Goal: Communication & Community: Answer question/provide support

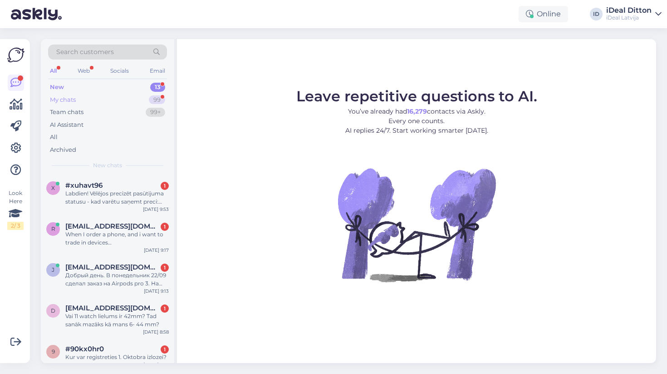
click at [77, 98] on div "My chats 99" at bounding box center [107, 100] width 119 height 13
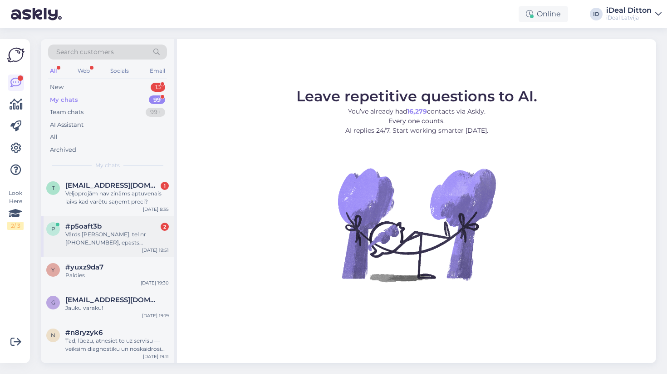
click at [105, 237] on div "Vārds [PERSON_NAME], tel nr [PHONE_NUMBER], epasts [EMAIL_ADDRESS][PERSON_NAME]…" at bounding box center [116, 238] width 103 height 16
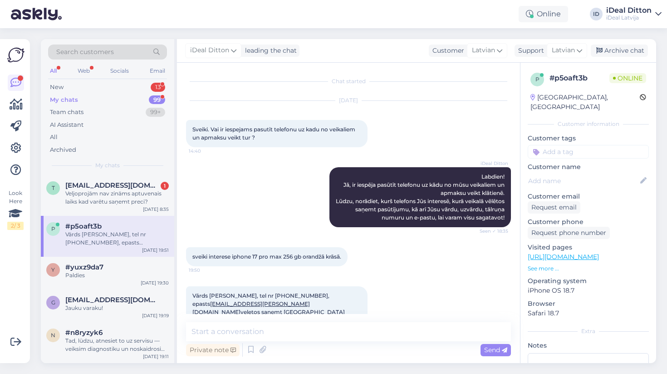
scroll to position [10, 0]
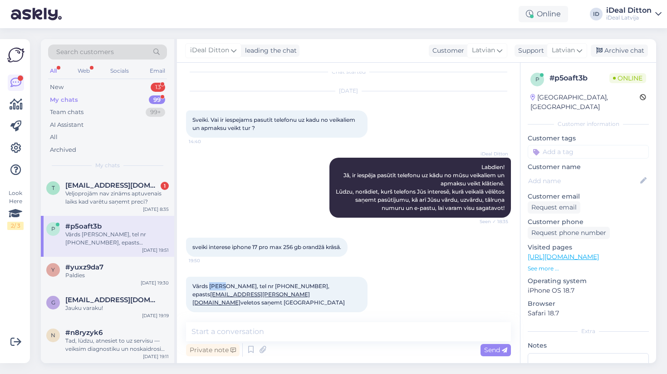
drag, startPoint x: 210, startPoint y: 285, endPoint x: 226, endPoint y: 286, distance: 15.9
click at [226, 286] on span "Vārds [PERSON_NAME], tel nr [PHONE_NUMBER], epasts [EMAIL_ADDRESS][PERSON_NAME]…" at bounding box center [268, 293] width 153 height 23
copy span "Andis"
drag, startPoint x: 228, startPoint y: 285, endPoint x: 243, endPoint y: 285, distance: 15.0
click at [243, 285] on span "Vārds [PERSON_NAME], tel nr [PHONE_NUMBER], epasts [EMAIL_ADDRESS][PERSON_NAME]…" at bounding box center [268, 293] width 153 height 23
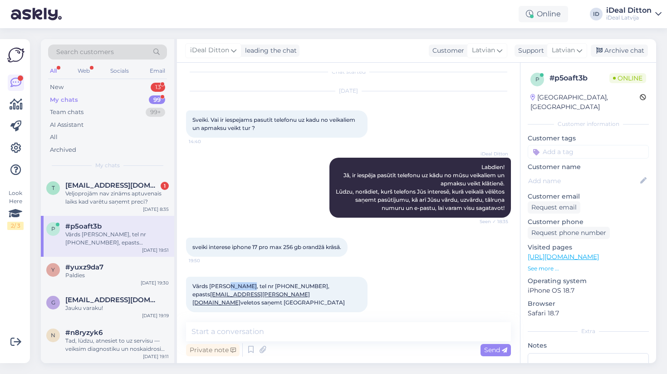
copy span "[PERSON_NAME]"
drag, startPoint x: 264, startPoint y: 285, endPoint x: 289, endPoint y: 286, distance: 24.5
copy span "9522760"
drag, startPoint x: 191, startPoint y: 294, endPoint x: 284, endPoint y: 294, distance: 93.5
click at [284, 294] on div "Vārds [PERSON_NAME], tel nr [PHONE_NUMBER], epasts [EMAIL_ADDRESS][PERSON_NAME]…" at bounding box center [277, 293] width 182 height 35
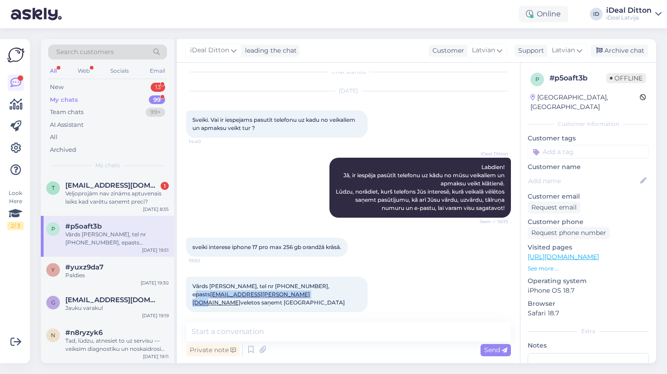
copy span "Vārds [PERSON_NAME], tel nr [PHONE_NUMBER], epasts [EMAIL_ADDRESS][PERSON_NAME]…"
drag, startPoint x: 262, startPoint y: 284, endPoint x: 288, endPoint y: 286, distance: 25.5
click at [288, 286] on span "Vārds [PERSON_NAME], tel nr [PHONE_NUMBER], epasts [EMAIL_ADDRESS][PERSON_NAME]…" at bounding box center [268, 293] width 153 height 23
copy span "29522760"
drag, startPoint x: 210, startPoint y: 286, endPoint x: 244, endPoint y: 286, distance: 34.0
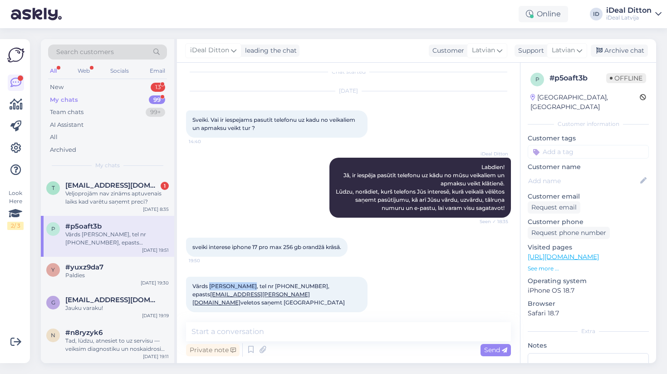
copy span "[PERSON_NAME]"
click at [350, 276] on div "Vārds [PERSON_NAME], tel nr [PHONE_NUMBER], epasts [EMAIL_ADDRESS][PERSON_NAME]…" at bounding box center [277, 293] width 182 height 35
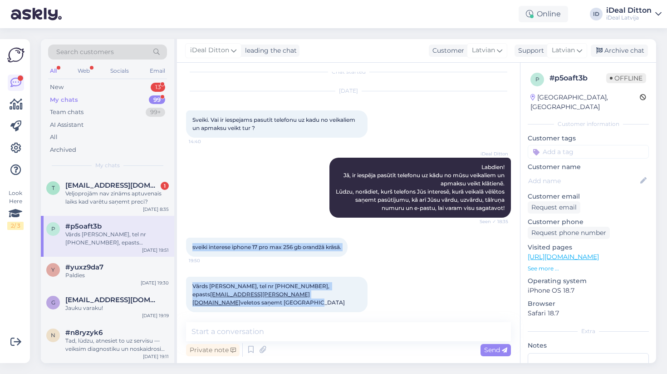
drag, startPoint x: 362, startPoint y: 293, endPoint x: 186, endPoint y: 246, distance: 181.9
click at [186, 246] on div "Chat started [DATE] Sveiki. Vai ir iespejams pasutīt telefonu uz kadu no veikal…" at bounding box center [352, 193] width 333 height 242
copy div "sveiki interese iphone 17 pro max 256 gb orandžā krāsā. 19:50 Vārds [PERSON_NAM…"
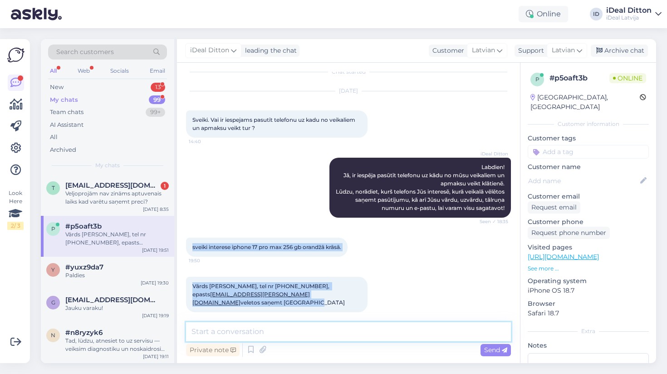
click at [238, 327] on textarea at bounding box center [348, 331] width 325 height 19
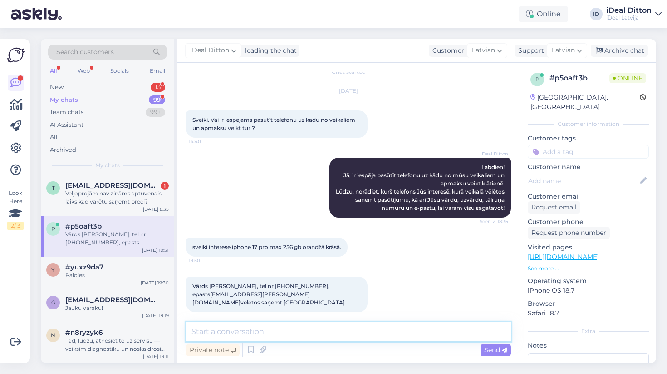
paste textarea "[PERSON_NAME], Andi! Paldies par [PERSON_NAME] interesi par iPhone 17 Pro Max 2…"
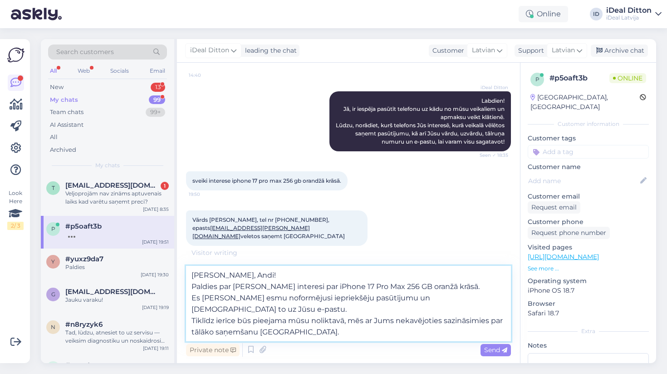
scroll to position [75, 0]
click at [232, 275] on textarea "[PERSON_NAME], Andi! Paldies par [PERSON_NAME] interesi par iPhone 17 Pro Max 2…" at bounding box center [348, 303] width 325 height 75
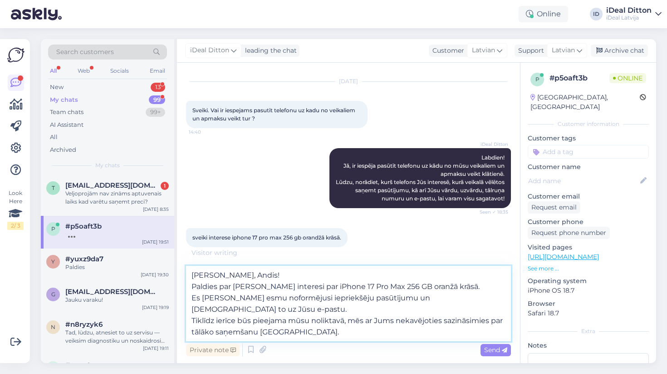
click at [285, 268] on textarea "[PERSON_NAME], Andis! Paldies par [PERSON_NAME] interesi par iPhone 17 Pro Max …" at bounding box center [348, 303] width 325 height 75
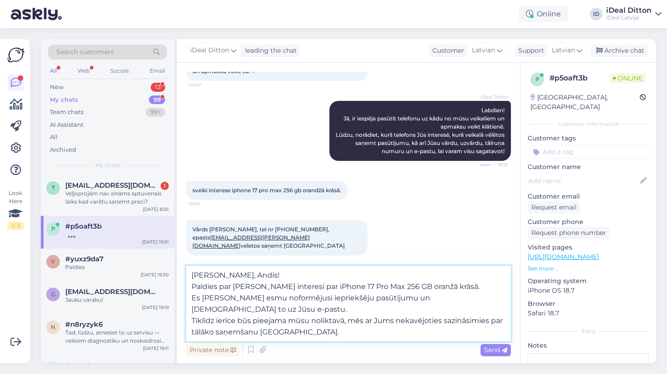
scroll to position [66, 0]
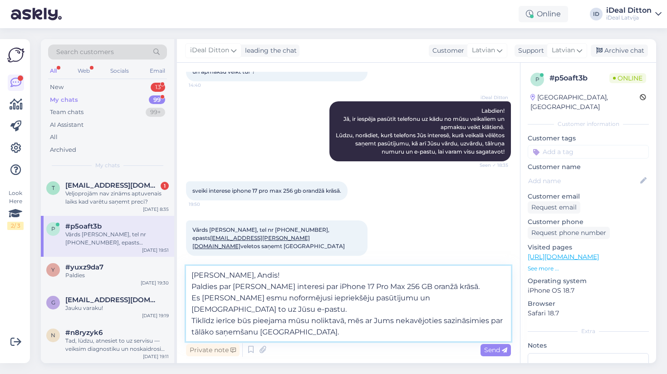
click at [192, 320] on textarea "[PERSON_NAME], Andis! Paldies par [PERSON_NAME] interesi par iPhone 17 Pro Max …" at bounding box center [348, 303] width 325 height 75
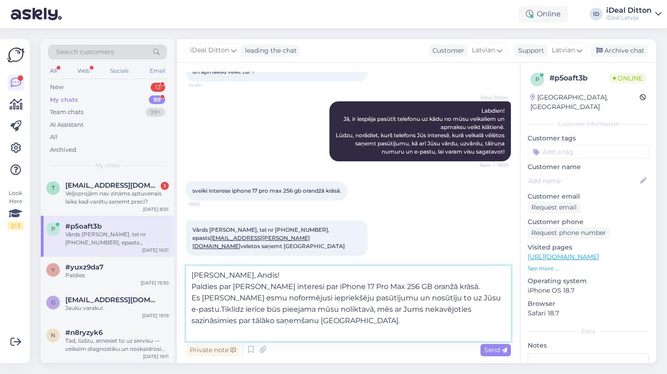
scroll to position [10, 0]
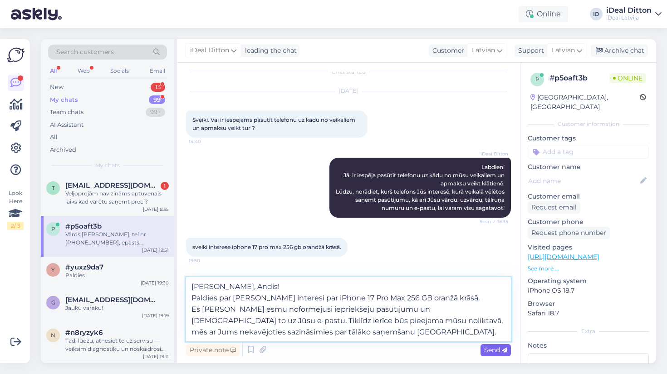
type textarea "[PERSON_NAME], Andis! Paldies par [PERSON_NAME] interesi par iPhone 17 Pro Max …"
click at [500, 349] on span "Send" at bounding box center [495, 349] width 23 height 8
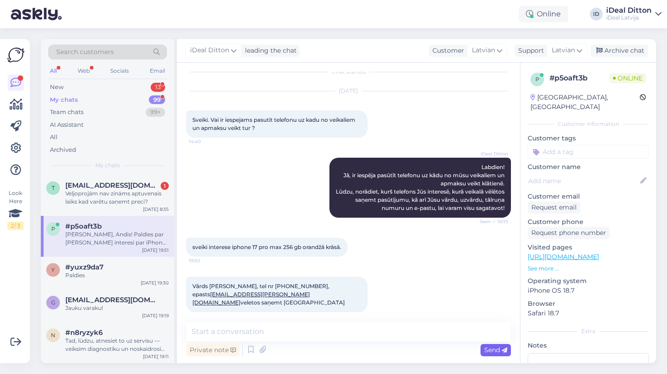
scroll to position [117, 0]
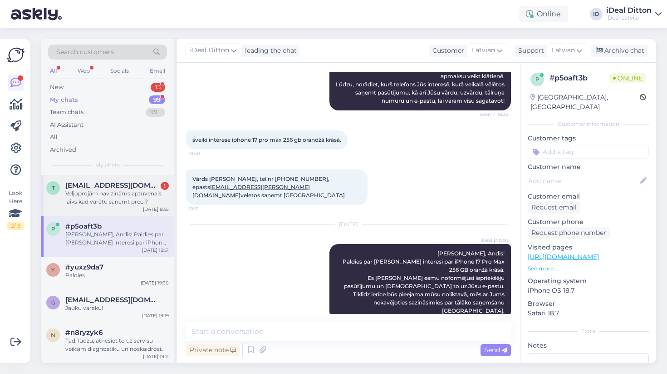
click at [121, 197] on div "Veljoprojām nav zināms aptuvenais laiks kad varētu saņemt preci?" at bounding box center [116, 197] width 103 height 16
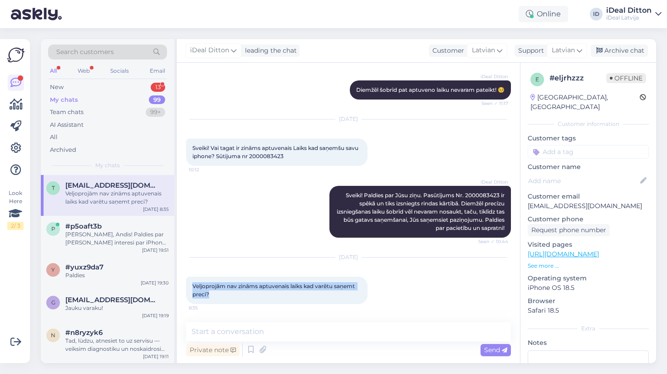
drag, startPoint x: 219, startPoint y: 293, endPoint x: 192, endPoint y: 287, distance: 28.4
click at [192, 287] on div "Veljoprojām nav zināms aptuvenais laiks kad varētu saņemt preci? 8:35" at bounding box center [277, 289] width 182 height 27
copy span "Veljoprojām nav zināms aptuvenais laiks kad varētu saņemt preci?"
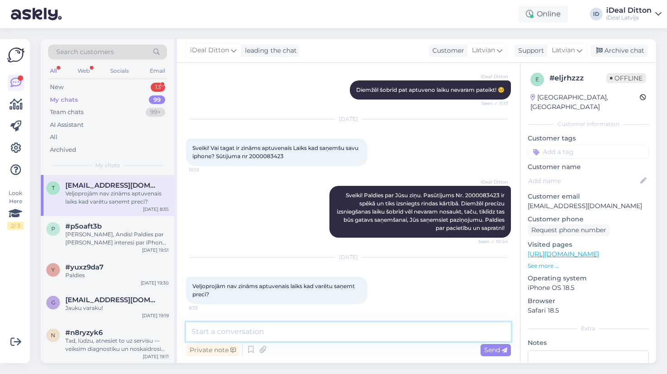
click at [286, 330] on textarea at bounding box center [348, 331] width 325 height 19
paste textarea "Sveiki! Paldies par Jūsu jautājumu. Diemžēl šobrīd mums vēl nav precīzas inform…"
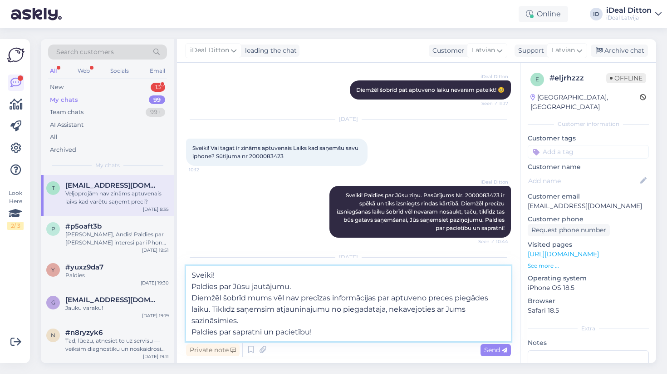
drag, startPoint x: 303, startPoint y: 286, endPoint x: 188, endPoint y: 285, distance: 114.8
click at [188, 285] on textarea "Sveiki! Paldies par Jūsu jautājumu. Diemžēl šobrīd mums vēl nav precīzas inform…" at bounding box center [348, 303] width 325 height 75
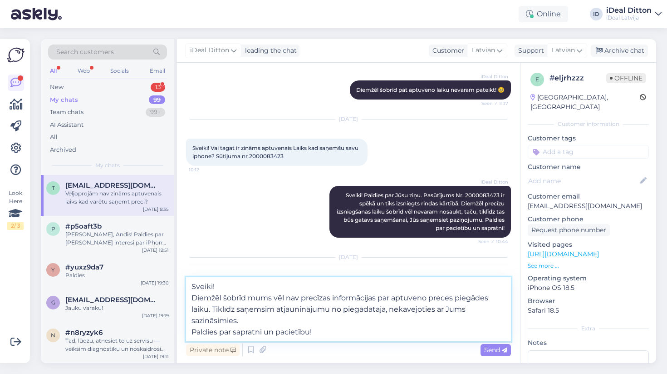
click at [193, 331] on textarea "Sveiki! Diemžēl šobrīd mums vēl nav precīzas informācijas par aptuveno preces p…" at bounding box center [348, 309] width 325 height 64
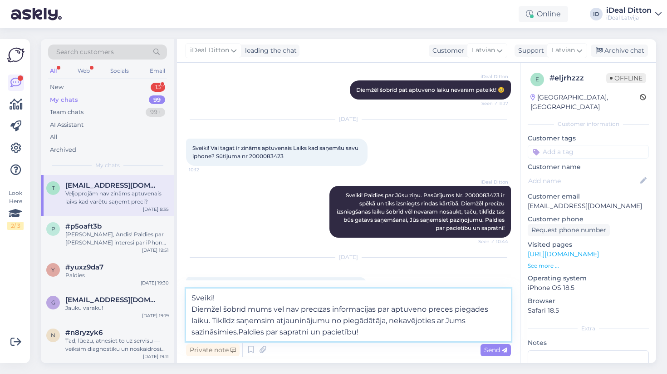
type textarea "Sveiki! Diemžēl šobrīd mums vēl nav precīzas informācijas par aptuveno preces p…"
click at [389, 330] on textarea "Sveiki! Diemžēl šobrīd mums vēl nav precīzas informācijas par aptuveno preces p…" at bounding box center [348, 314] width 325 height 53
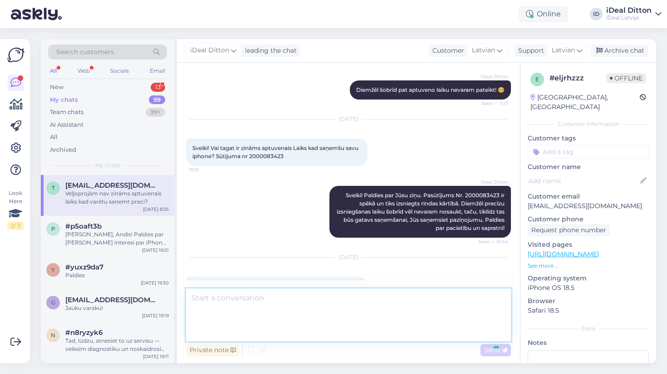
scroll to position [357, 0]
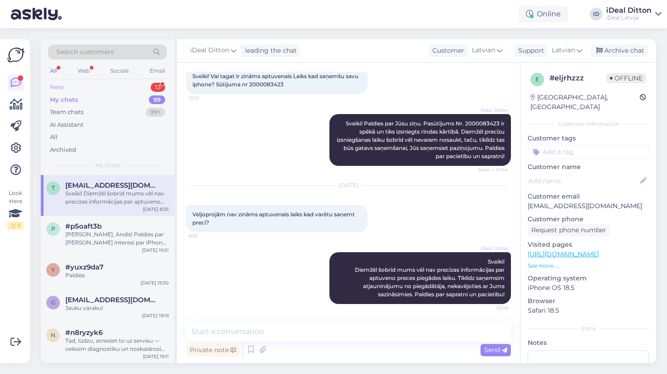
click at [59, 88] on div "New" at bounding box center [57, 87] width 14 height 9
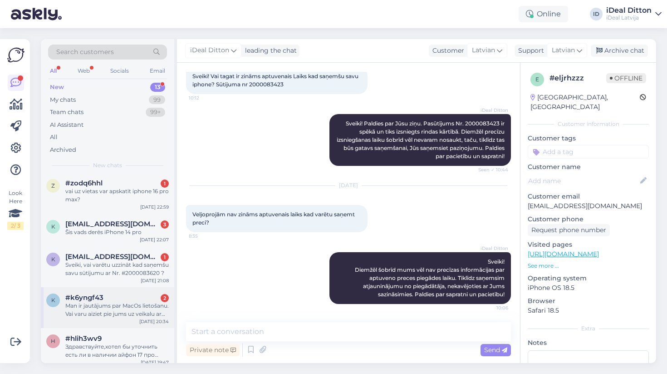
scroll to position [276, 0]
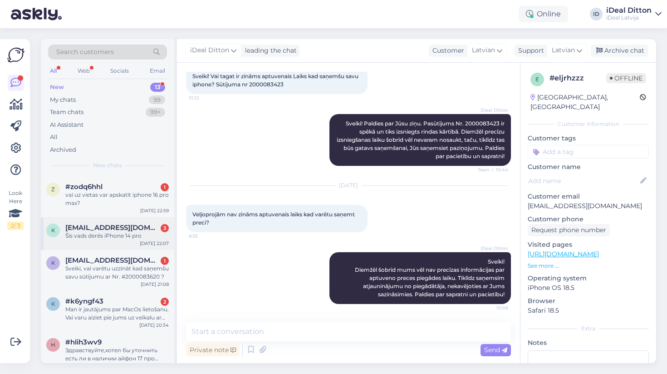
click at [102, 242] on div "k [EMAIL_ADDRESS][DOMAIN_NAME] 3 Šis vads derēs iPhone 14 pro [DATE] 22:07" at bounding box center [107, 233] width 133 height 33
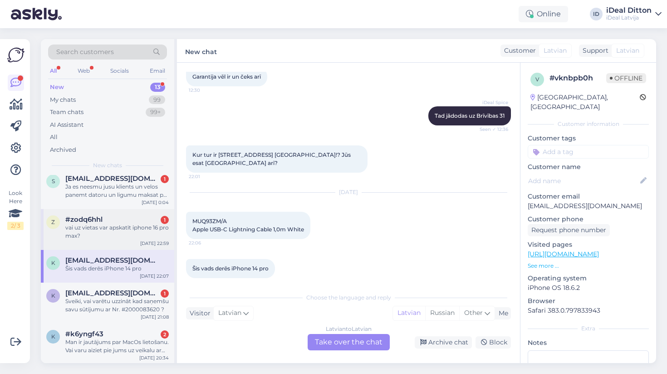
scroll to position [246, 0]
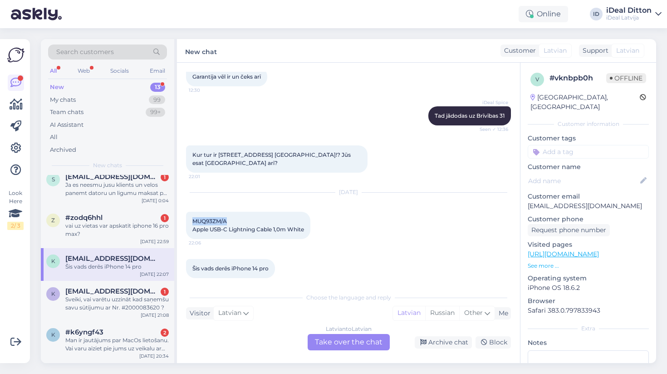
drag, startPoint x: 228, startPoint y: 212, endPoint x: 192, endPoint y: 213, distance: 35.9
click at [192, 213] on div "MUQ93ZM/A Apple USB-C Lightning Cable 1,0m White 22:06" at bounding box center [248, 225] width 124 height 27
copy span "MUQ93ZM/A"
drag, startPoint x: 309, startPoint y: 222, endPoint x: 190, endPoint y: 220, distance: 118.5
click at [190, 220] on div "MUQ93ZM/A Apple USB-C Lightning Cable 1,0m White 22:06" at bounding box center [248, 225] width 124 height 27
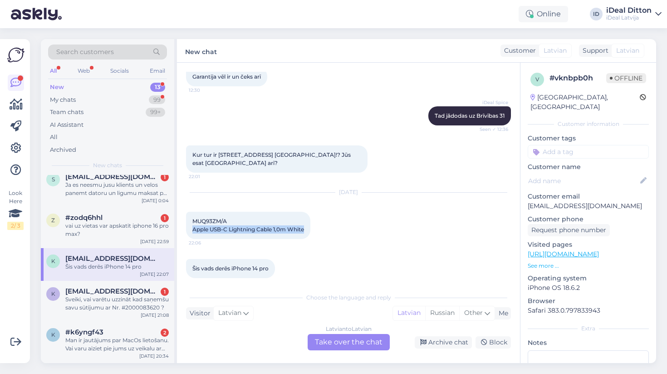
copy span "Apple USB-C Lightning Cable 1,0m White"
click at [364, 341] on div "Latvian to Latvian Take over the chat" at bounding box center [349, 342] width 82 height 16
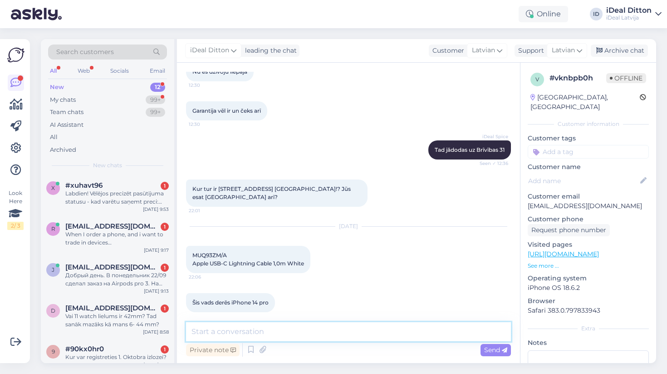
click at [308, 326] on textarea at bounding box center [348, 331] width 325 height 19
type textarea "Labdien, ja der"
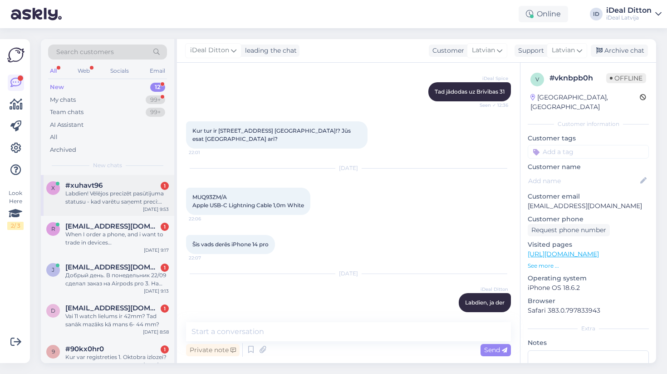
click at [103, 196] on div "Labdien! Vēlējos precizēt pasūtījuma statusu - kad varētu saņemt preci: 2000084…" at bounding box center [116, 197] width 103 height 16
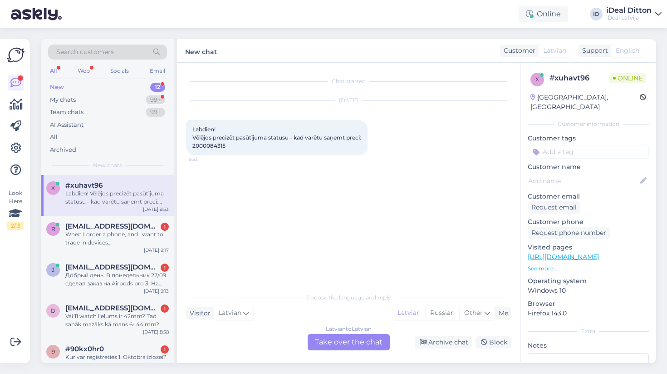
click at [334, 343] on div "Latvian to Latvian Take over the chat" at bounding box center [349, 342] width 82 height 16
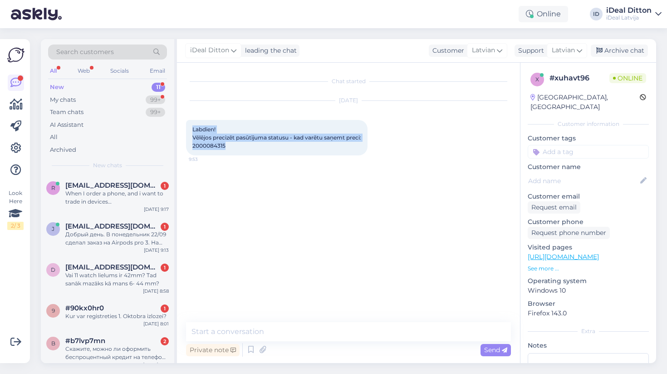
drag, startPoint x: 231, startPoint y: 153, endPoint x: 192, endPoint y: 129, distance: 45.5
click at [192, 129] on div "Labdien! Vēlējos precizēt pasūtījuma statusu - kad varētu saņemt preci: 2000084…" at bounding box center [277, 137] width 182 height 35
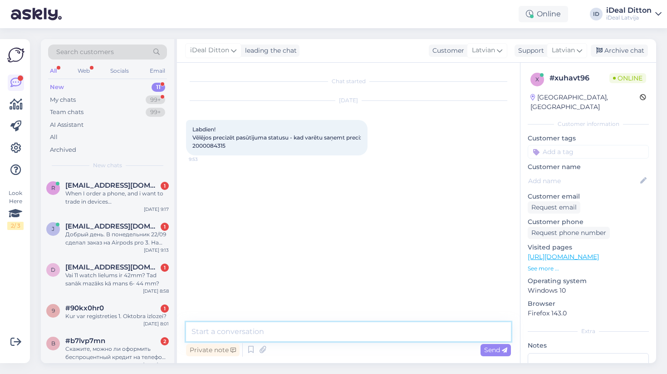
click at [295, 339] on textarea at bounding box center [348, 331] width 325 height 19
paste textarea "Labdien! Paldies par Jūsu jautājumu. Jūsu pasūtījums (Nr. 2000084315) šobrīd jo…"
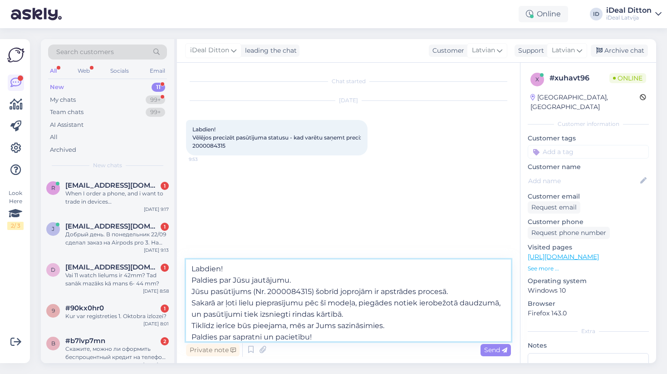
type textarea "Labdien! Paldies par Jūsu jautājumu. Jūsu pasūtījums (Nr. 2000084315) šobrīd jo…"
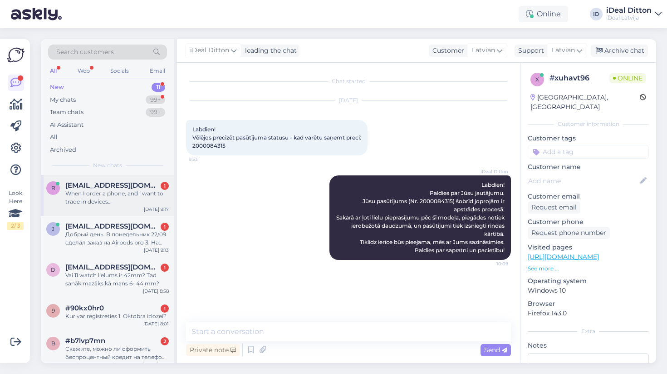
click at [117, 187] on span "[EMAIL_ADDRESS][DOMAIN_NAME]" at bounding box center [112, 185] width 94 height 8
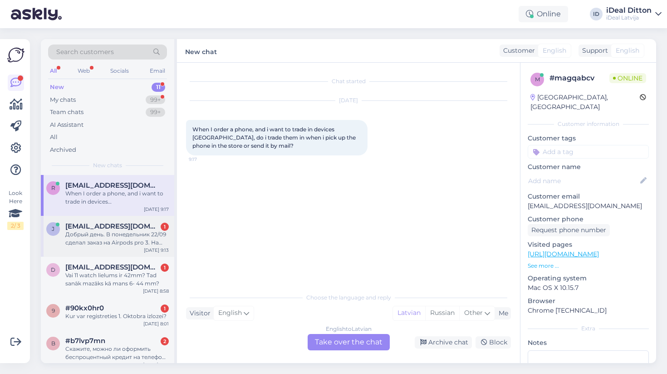
click at [130, 241] on div "Добрый день. В понедельник 22/09 сделал заказ на Airpods pro 3. На сайте были у…" at bounding box center [116, 238] width 103 height 16
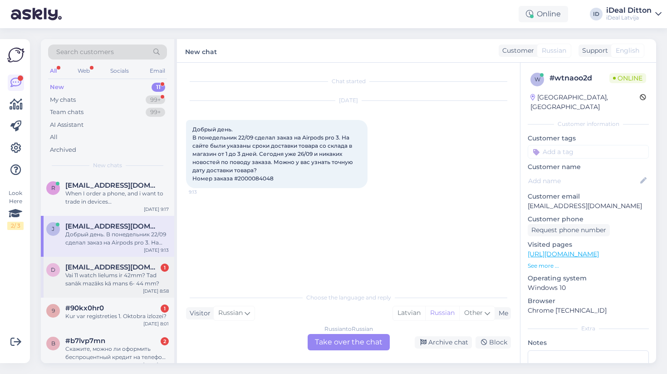
click at [109, 278] on div "Vai 11 watch lielums ir 42mm? Tad sanāk mazāks kā mans 6- 44 mm?" at bounding box center [116, 279] width 103 height 16
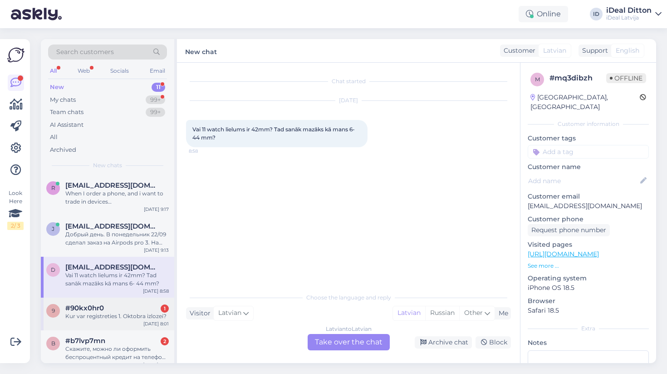
click at [100, 305] on span "#90kx0hr0" at bounding box center [84, 308] width 39 height 8
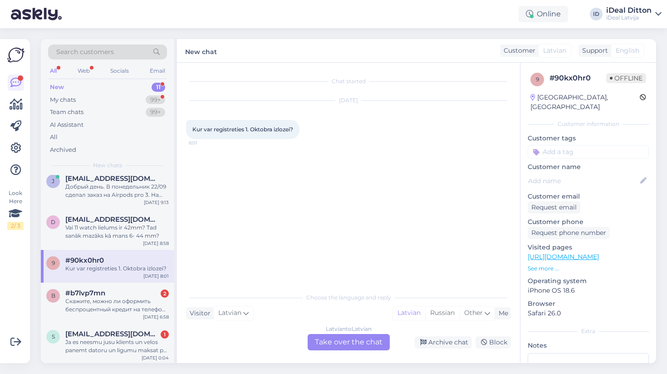
scroll to position [52, 0]
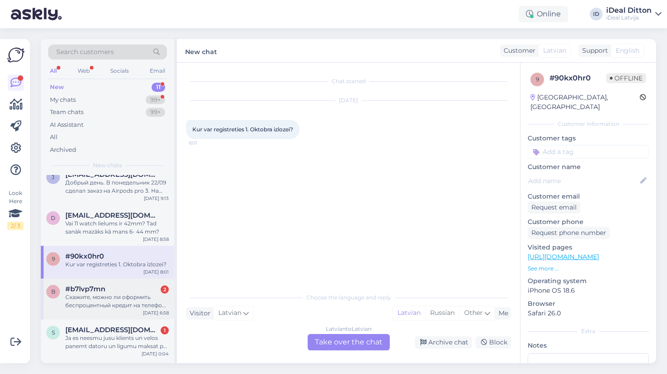
click at [99, 300] on div "Скажите, можно ли оформить беспроцентный кредит на телефон удаленно или необход…" at bounding box center [116, 301] width 103 height 16
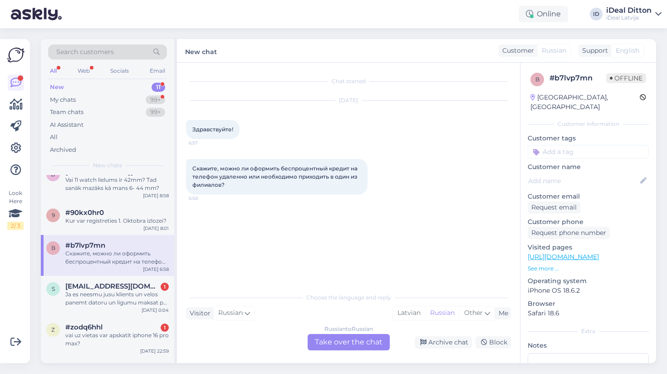
scroll to position [96, 0]
drag, startPoint x: 193, startPoint y: 129, endPoint x: 235, endPoint y: 194, distance: 76.8
click at [235, 194] on div "Chat started [DATE] Здравствуйте! 6:57 Скажите, можно ли оформить беспроцентный…" at bounding box center [352, 176] width 333 height 208
click at [371, 348] on div "Russian to Russian Take over the chat" at bounding box center [349, 342] width 82 height 16
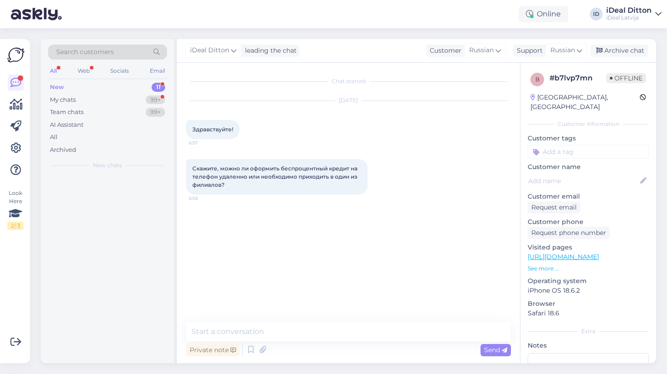
scroll to position [0, 0]
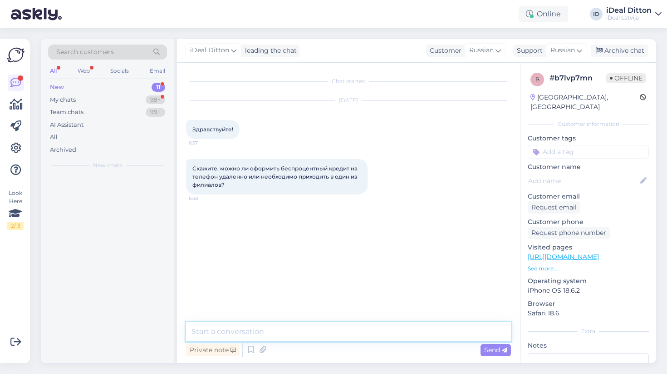
click at [319, 335] on textarea at bounding box center [348, 331] width 325 height 19
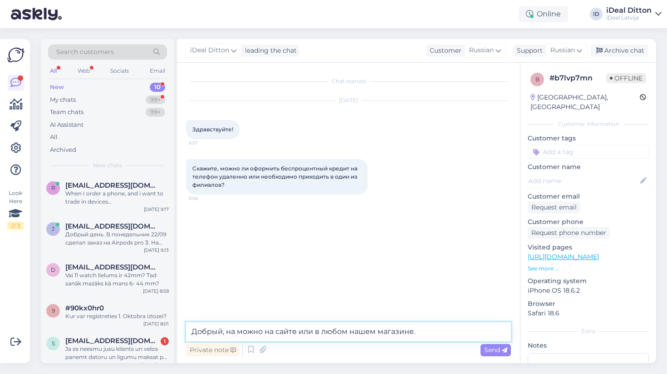
type textarea "Добрый, на можно на сайте или в любом нашем магазине."
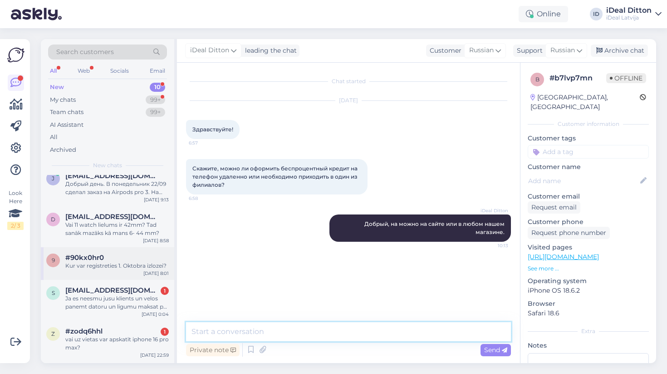
scroll to position [68, 0]
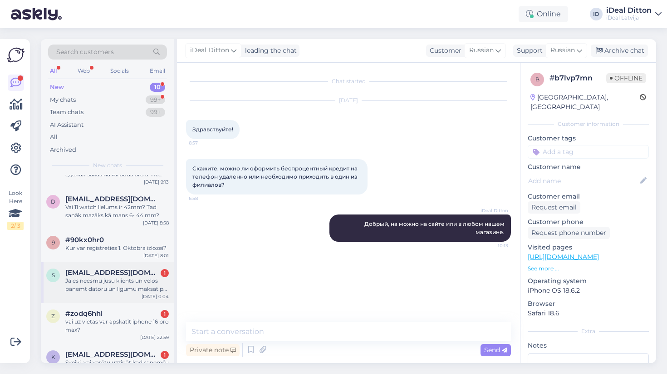
click at [108, 288] on div "Ja es neesmu jusu klients un velos panemt datoru un ligumu maksat pa dalam katr…" at bounding box center [116, 284] width 103 height 16
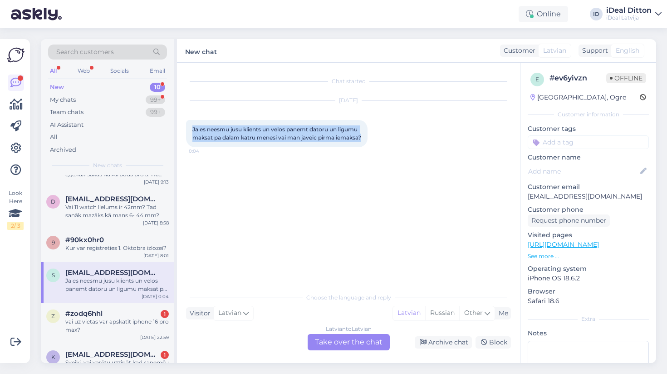
drag, startPoint x: 192, startPoint y: 128, endPoint x: 227, endPoint y: 152, distance: 42.2
click at [227, 147] on div "Ja es neesmu jusu klients un velos panemt datoru un ligumu maksat pa dalam katr…" at bounding box center [277, 133] width 182 height 27
click at [345, 344] on div "Latvian to Latvian Take over the chat" at bounding box center [349, 342] width 82 height 16
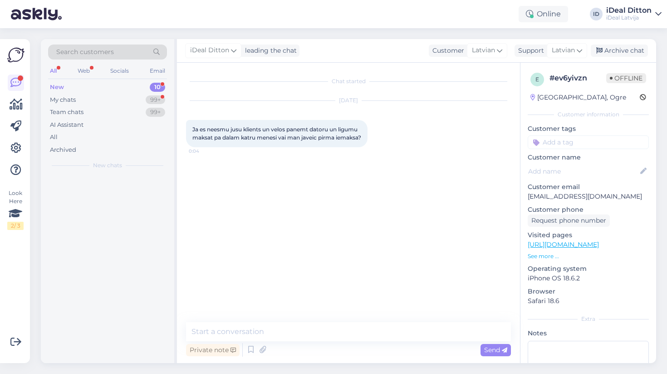
scroll to position [0, 0]
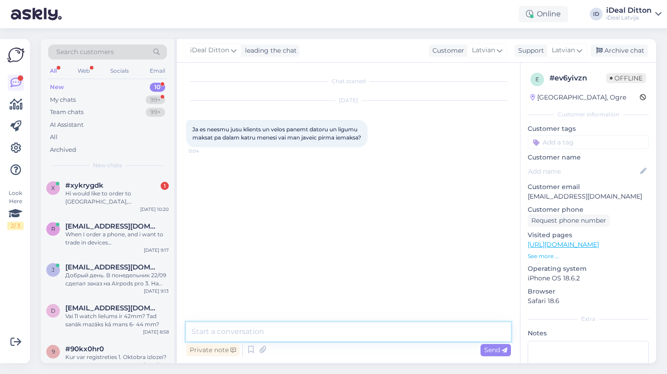
click at [268, 327] on textarea at bounding box center [348, 331] width 325 height 19
paste textarea "Sveiki! Jā, protams — arī ja vēl neesat mūsu klients, Jūs varat iegādāties dato…"
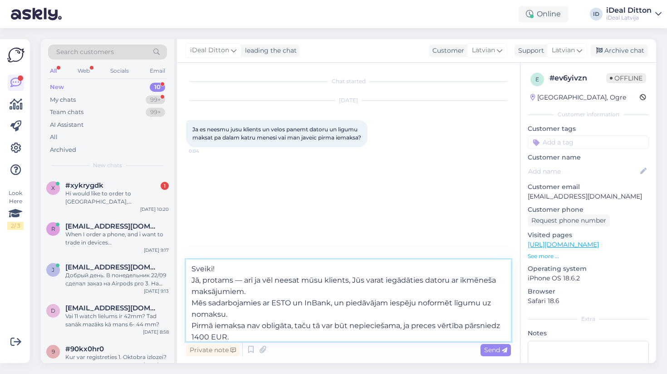
click at [192, 324] on textarea "Sveiki! Jā, protams — arī ja vēl neesat mūsu klients, Jūs varat iegādāties dato…" at bounding box center [348, 300] width 325 height 82
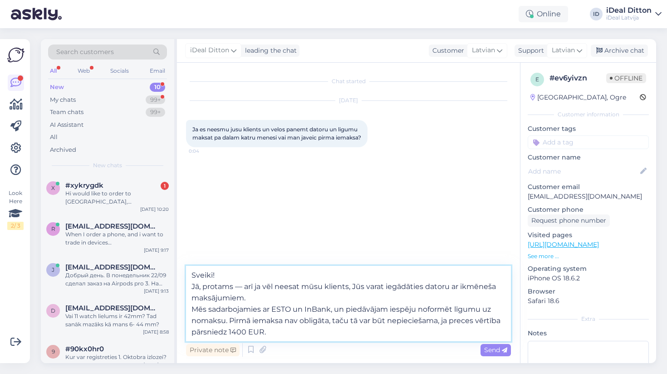
click at [194, 308] on textarea "Sveiki! Jā, protams — arī ja vēl neesat mūsu klients, Jūs varat iegādāties dato…" at bounding box center [348, 303] width 325 height 75
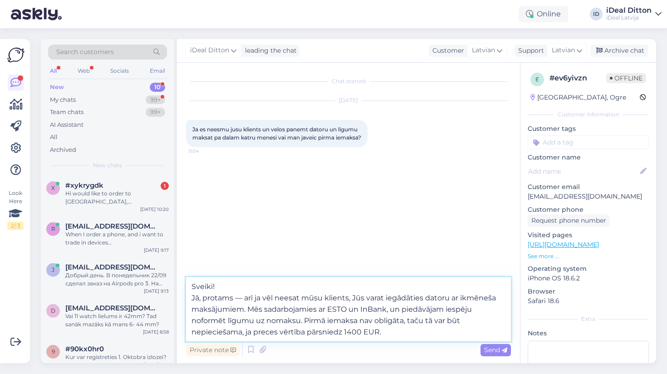
click at [281, 280] on textarea "Sveiki! Jā, protams — arī ja vēl neesat mūsu klients, Jūs varat iegādāties dato…" at bounding box center [348, 309] width 325 height 64
type textarea "Sveiki! Jā, protams — arī ja vēl neesat mūsu klients, Jūs varat iegādāties dato…"
click at [496, 345] on span "Send" at bounding box center [495, 349] width 23 height 8
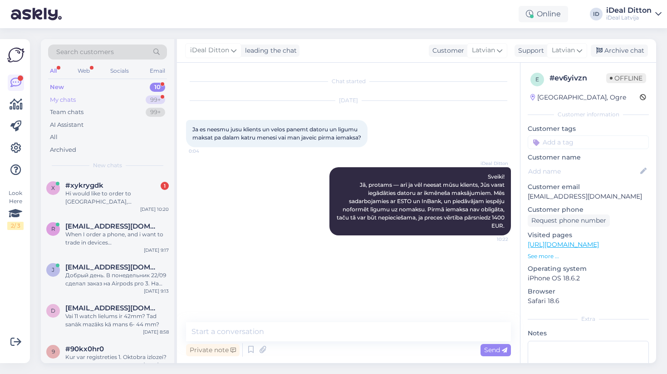
click at [66, 98] on div "My chats" at bounding box center [63, 99] width 26 height 9
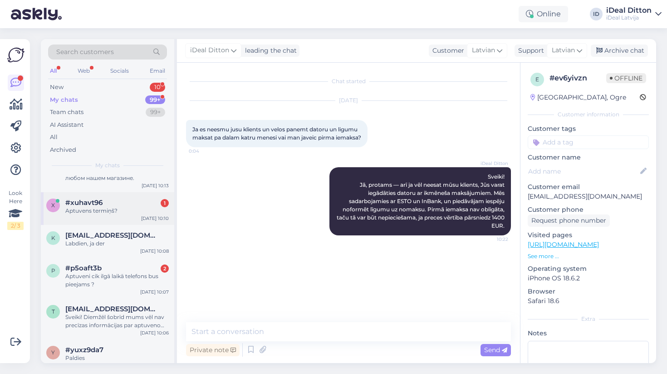
scroll to position [62, 0]
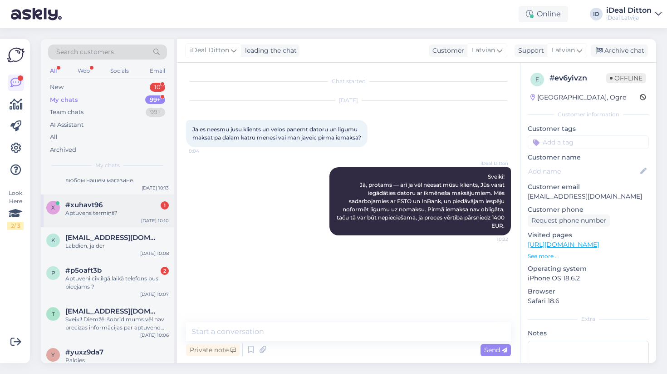
click at [110, 219] on div "x #xuhavt96 1 Aptuvens termiņš? [DATE] 10:10" at bounding box center [107, 210] width 133 height 33
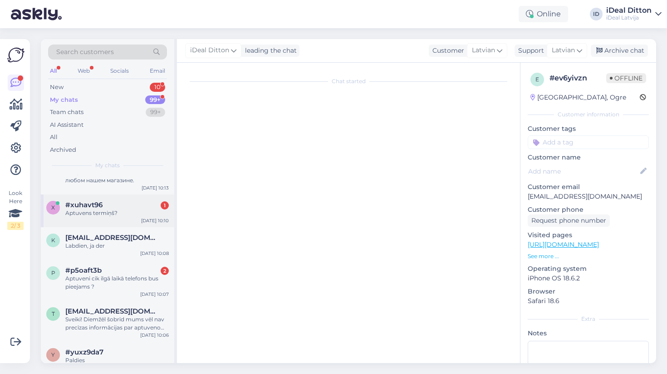
scroll to position [3, 0]
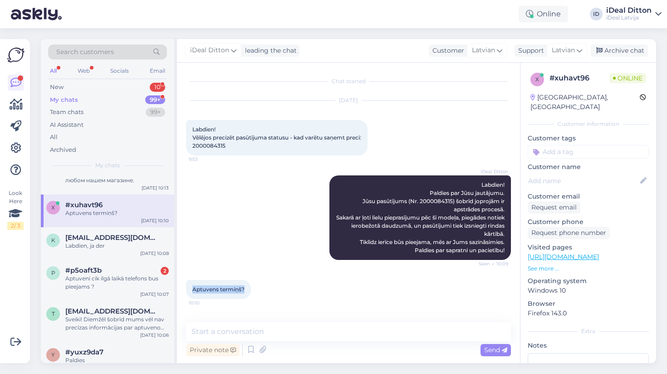
drag, startPoint x: 246, startPoint y: 295, endPoint x: 192, endPoint y: 295, distance: 54.0
click at [192, 295] on div "Aptuvens termiņš? 10:10" at bounding box center [218, 289] width 65 height 19
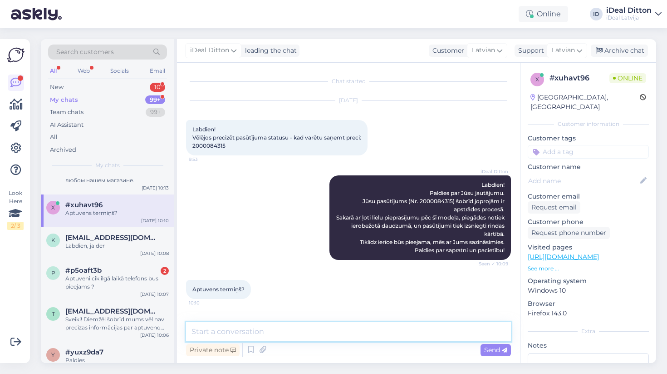
click at [261, 329] on textarea at bounding box center [348, 331] width 325 height 19
paste textarea "Diemžēl šobrīd mēs nevaram precīzi prognozēt piegādes termiņu, jo tas ir atkarī…"
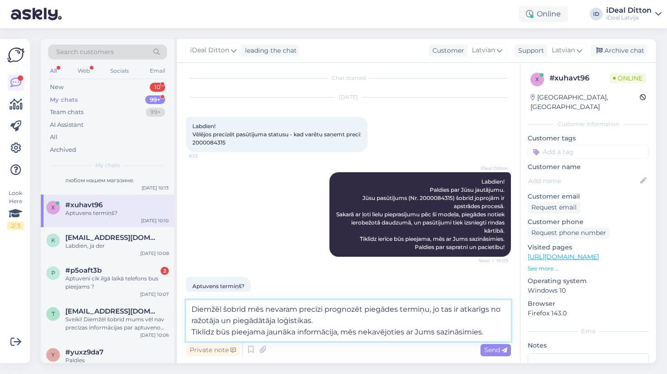
click at [192, 332] on textarea "Diemžēl šobrīd mēs nevaram precīzi prognozēt piegādes termiņu, jo tas ir atkarī…" at bounding box center [348, 320] width 325 height 41
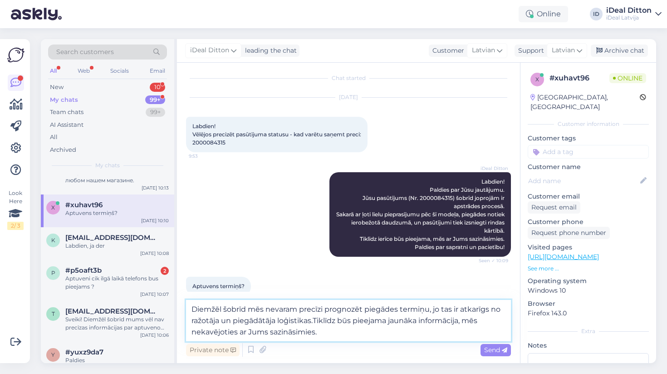
type textarea "Diemžēl šobrīd mēs nevaram precīzi prognozēt piegādes termiņu, jo tas ir atkarī…"
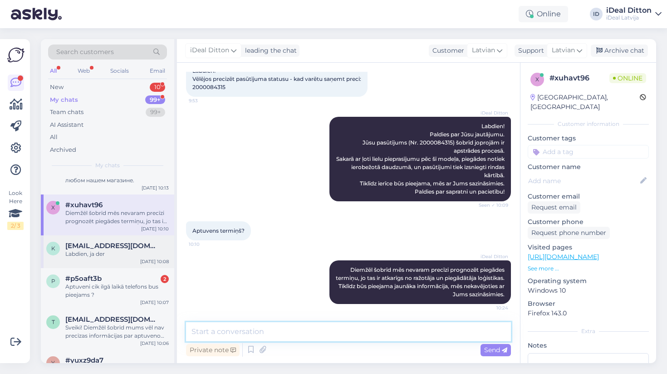
scroll to position [71, 0]
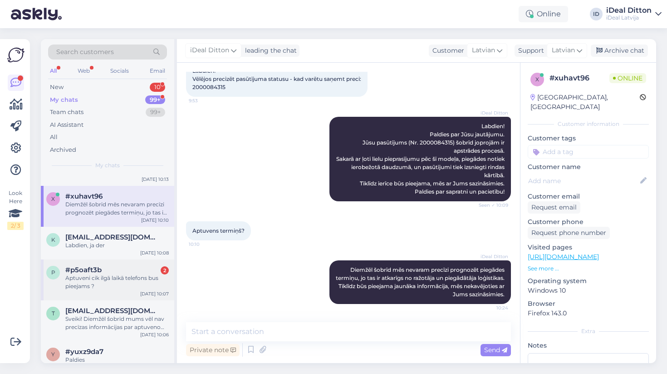
click at [118, 281] on div "Aptuveni cik ilgā laikā telefons bus pieejams ?" at bounding box center [116, 282] width 103 height 16
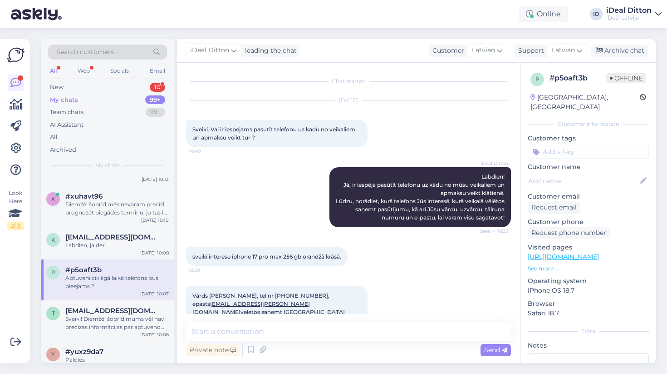
scroll to position [195, 0]
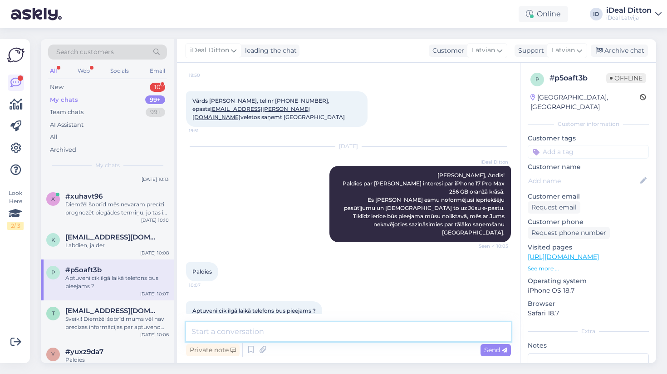
click at [241, 334] on textarea at bounding box center [348, 331] width 325 height 19
paste textarea "Diemžēl šobrīd mēs nevaram precīzi prognozēt piegādes termiņu, jo tas ir atkarī…"
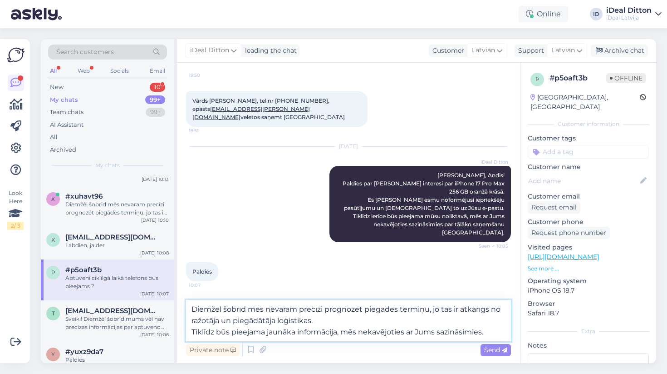
click at [192, 330] on textarea "Diemžēl šobrīd mēs nevaram precīzi prognozēt piegādes termiņu, jo tas ir atkarī…" at bounding box center [348, 320] width 325 height 41
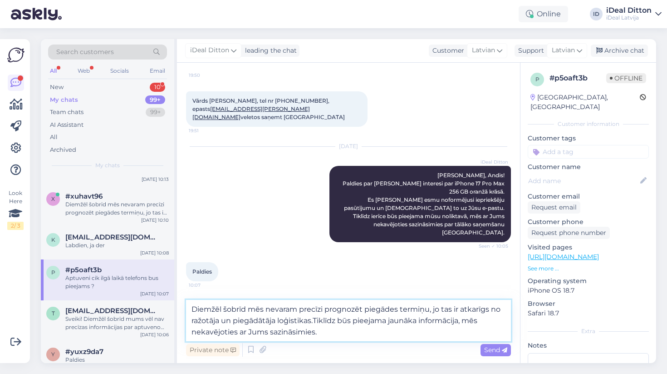
type textarea "Diemžēl šobrīd mēs nevaram precīzi prognozēt piegādes termiņu, jo tas ir atkarī…"
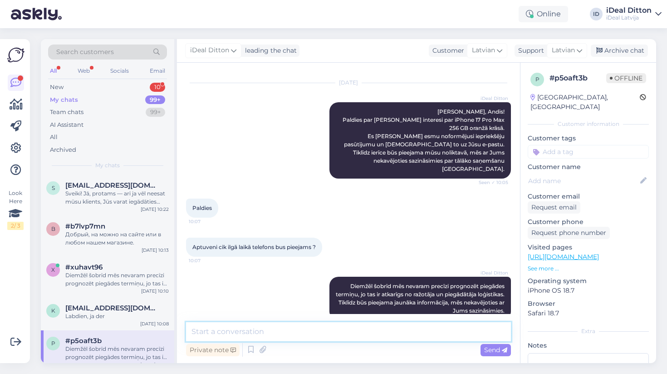
scroll to position [0, 0]
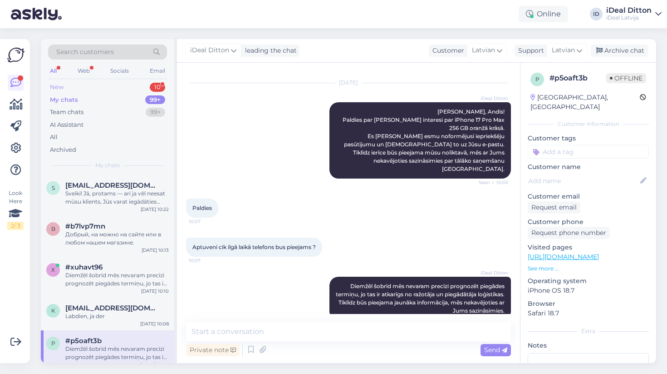
click at [66, 83] on div "New 10" at bounding box center [107, 87] width 119 height 13
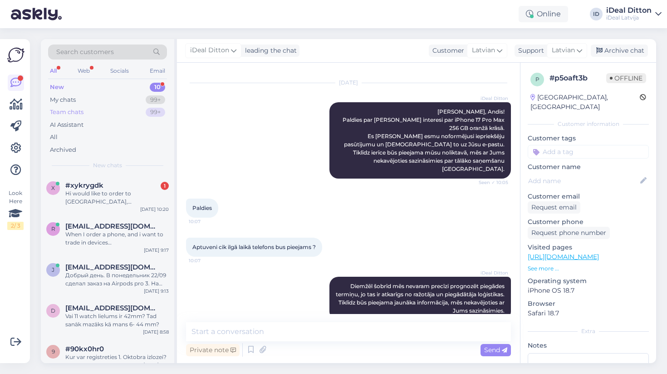
click at [60, 112] on div "Team chats" at bounding box center [67, 112] width 34 height 9
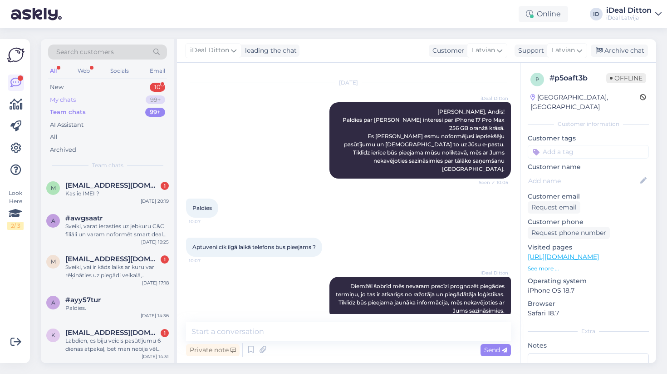
click at [62, 96] on div "My chats" at bounding box center [63, 99] width 26 height 9
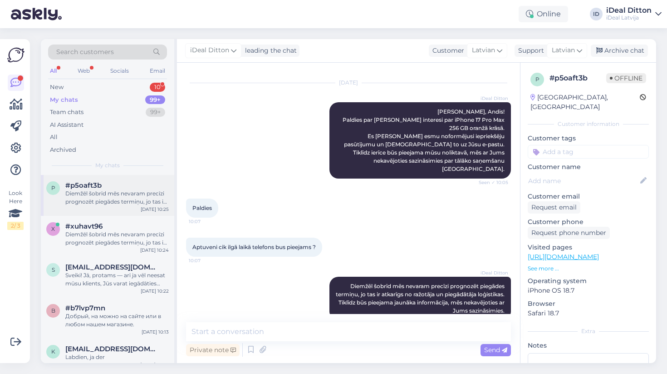
click at [124, 203] on div "Diemžēl šobrīd mēs nevaram precīzi prognozēt piegādes termiņu, jo tas ir atkarī…" at bounding box center [116, 197] width 103 height 16
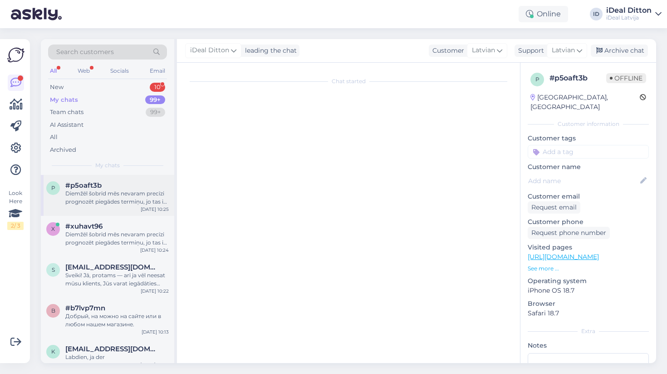
scroll to position [258, 0]
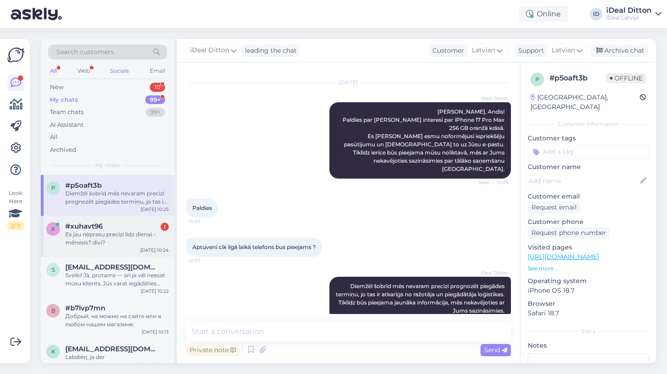
click at [101, 231] on div "Es jau neprasu precīzi līdz dienai - mēnesis? divi?" at bounding box center [116, 238] width 103 height 16
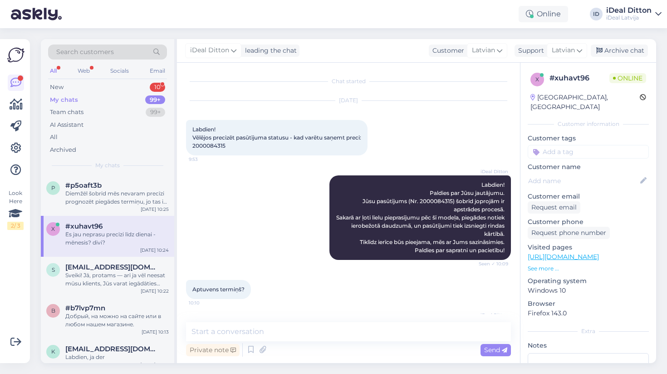
scroll to position [106, 0]
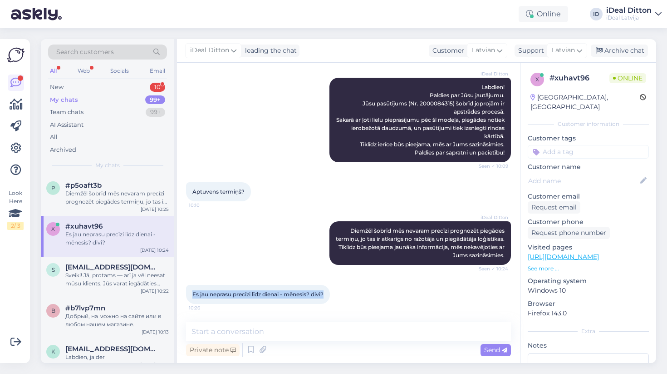
drag, startPoint x: 328, startPoint y: 293, endPoint x: 187, endPoint y: 290, distance: 140.3
click at [187, 290] on div "Es jau neprasu precīzi līdz dienai - mēnesis? divi? 10:26" at bounding box center [258, 294] width 144 height 19
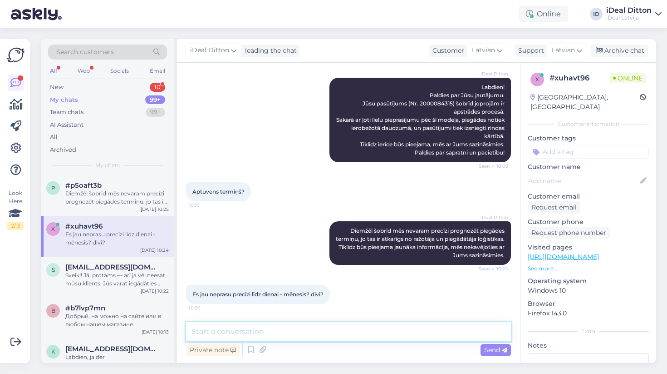
click at [253, 326] on textarea at bounding box center [348, 331] width 325 height 19
paste textarea "Saprotam Jūsu jautājumu, taču diemžēl šobrīd nevaram norādīt aptuvenu termiņu. …"
type textarea "Saprotam Jūsu jautājumu, taču diemžēl šobrīd nevaram norādīt aptuvenu termiņu. …"
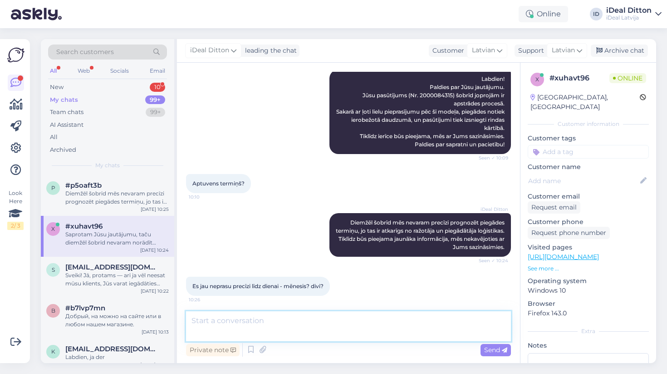
scroll to position [169, 0]
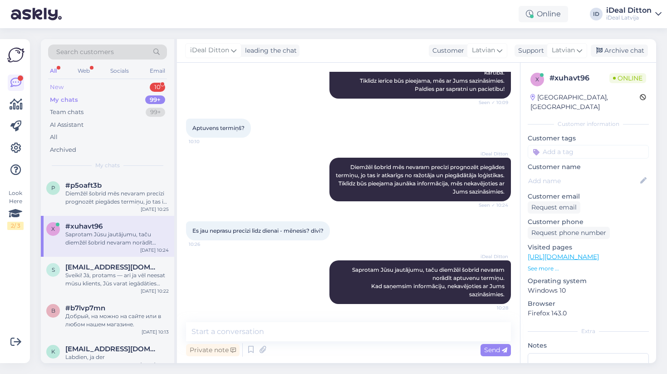
click at [63, 85] on div "New" at bounding box center [57, 87] width 14 height 9
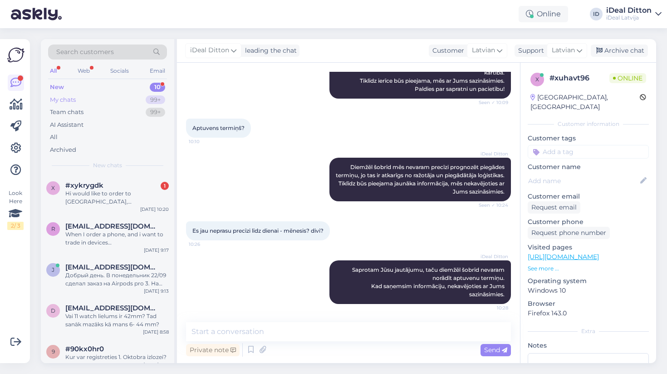
click at [56, 98] on div "My chats" at bounding box center [63, 99] width 26 height 9
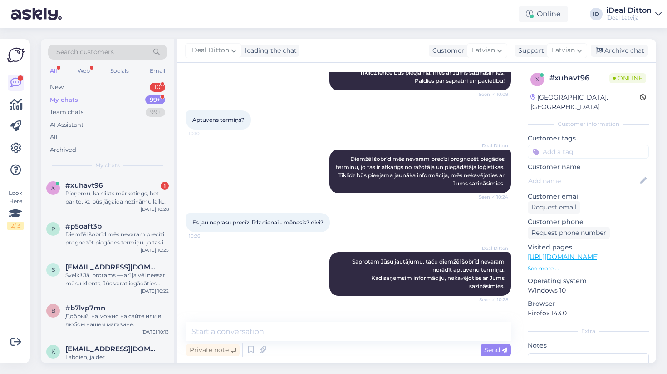
scroll to position [225, 0]
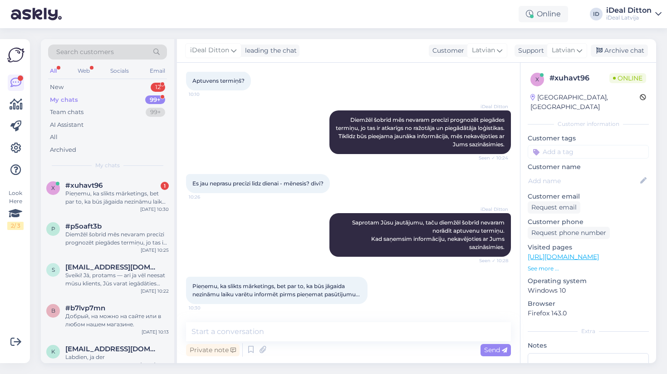
click at [63, 96] on div "My chats" at bounding box center [64, 99] width 28 height 9
click at [113, 200] on div "Pieņemu, ka slikts mārketings, bet par to, ka būs jāgaida nezināmu laiku varētu…" at bounding box center [116, 197] width 103 height 16
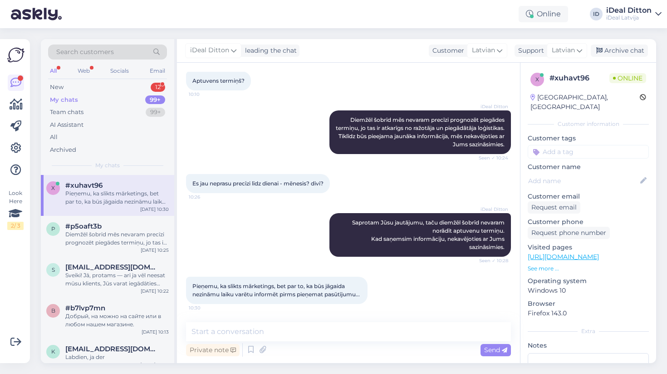
drag, startPoint x: 237, startPoint y: 295, endPoint x: 183, endPoint y: 267, distance: 61.5
click at [183, 267] on div "Chat started [DATE] Labdien! Vēlējos precizēt pasūtījuma statusu - kad varētu s…" at bounding box center [348, 213] width 343 height 300
click at [238, 291] on div "Pieņemu, ka slikts mārketings, bet par to, ka būs jāgaida nezināmu laiku varētu…" at bounding box center [277, 289] width 182 height 27
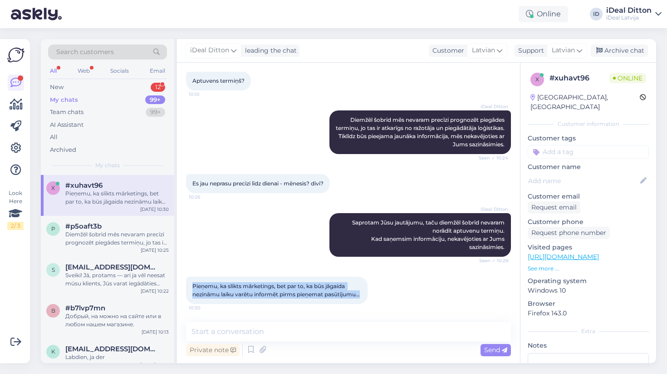
drag, startPoint x: 232, startPoint y: 296, endPoint x: 191, endPoint y: 276, distance: 45.9
click at [191, 276] on div "Pieņemu, ka slikts mārketings, bet par to, ka būs jāgaida nezināmu laiku varētu…" at bounding box center [277, 289] width 182 height 27
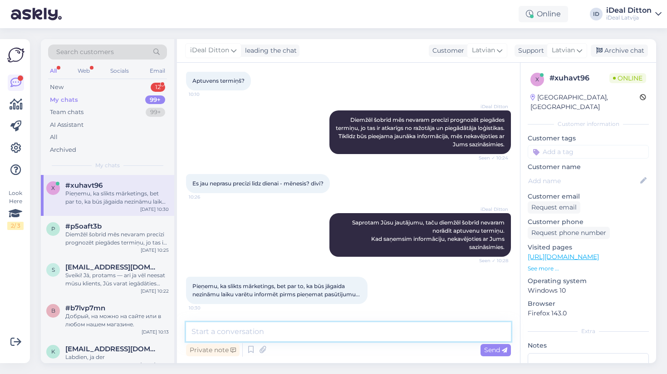
click at [291, 333] on textarea at bounding box center [348, 331] width 325 height 19
paste textarea "Saprotam, ka gaidīšana ir neērta, un atvainojamies par neērtībām. Diemžēl šobrī…"
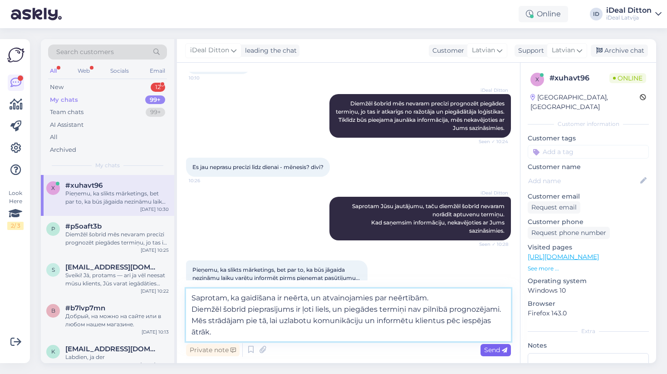
type textarea "Saprotam, ka gaidīšana ir neērta, un atvainojamies par neērtībām. Diemžēl šobrī…"
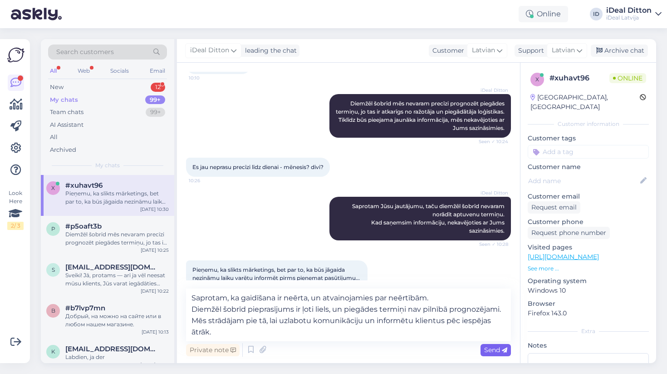
click at [487, 346] on span "Send" at bounding box center [495, 349] width 23 height 8
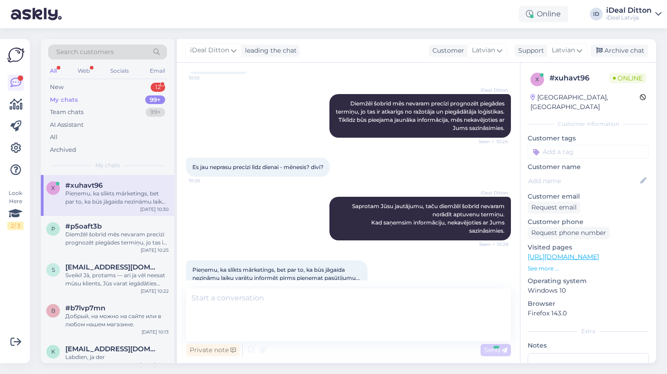
scroll to position [296, 0]
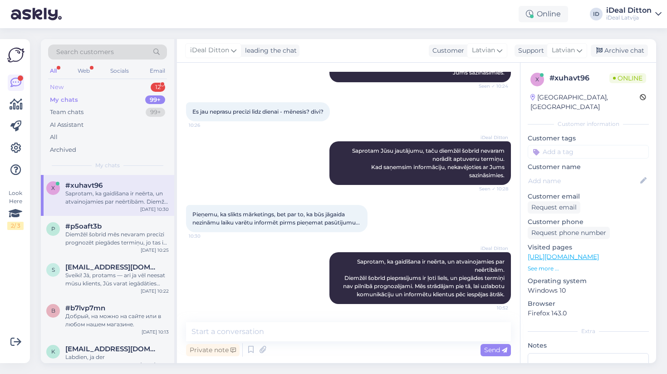
click at [58, 87] on div "New" at bounding box center [57, 87] width 14 height 9
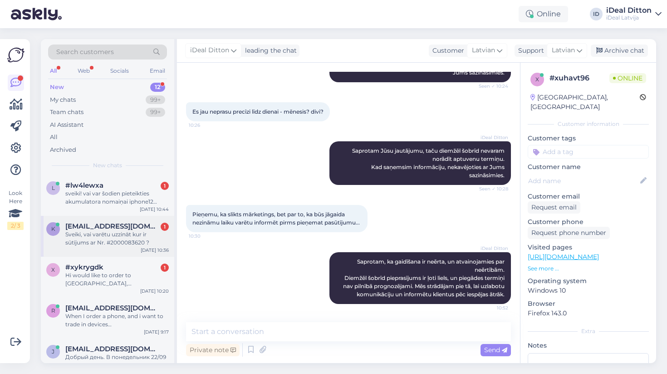
click at [111, 245] on div "k [EMAIL_ADDRESS][DOMAIN_NAME] 1 Sveiki, vai varētu uzzināt kur ir sūtījums ar …" at bounding box center [107, 236] width 133 height 41
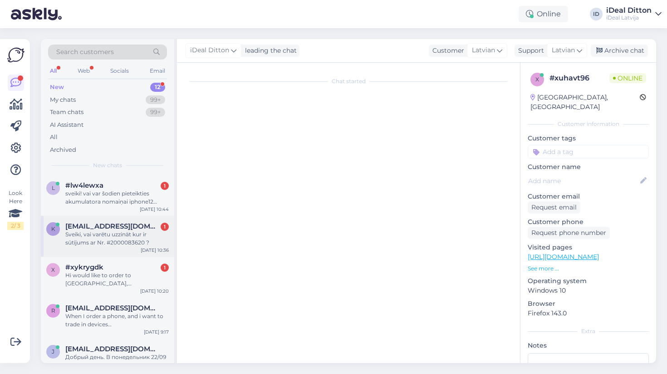
scroll to position [0, 0]
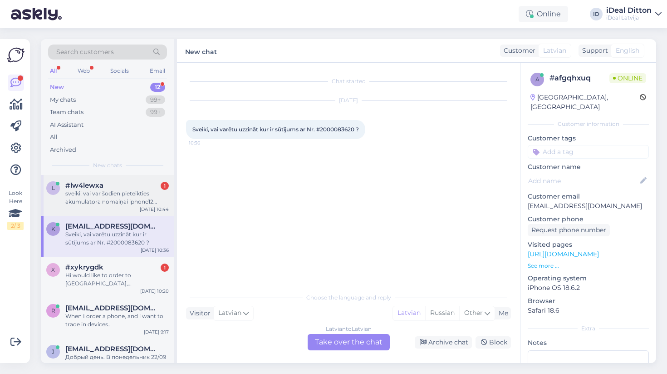
click at [101, 197] on div "sveiki! vai var šodien pieteikties akumulatora nomaiņai iphone12 Akropolē?" at bounding box center [116, 197] width 103 height 16
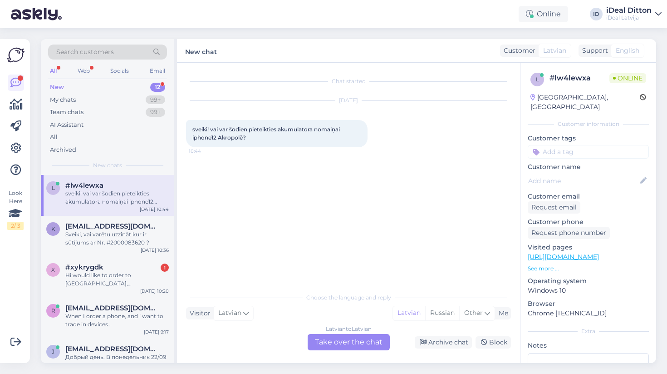
click at [341, 342] on div "Latvian to Latvian Take over the chat" at bounding box center [349, 342] width 82 height 16
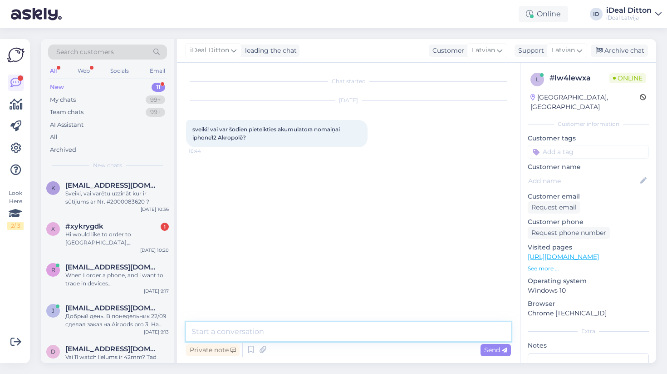
click at [332, 333] on textarea at bounding box center [348, 331] width 325 height 19
type textarea "Д"
type textarea "Labdien, uzzvaniet uz servisu un pajautajiet"
drag, startPoint x: 363, startPoint y: 333, endPoint x: 188, endPoint y: 326, distance: 174.4
click at [188, 326] on textarea "Labdien, uzzvaniet uz servisu un pajautajiet" at bounding box center [348, 331] width 325 height 19
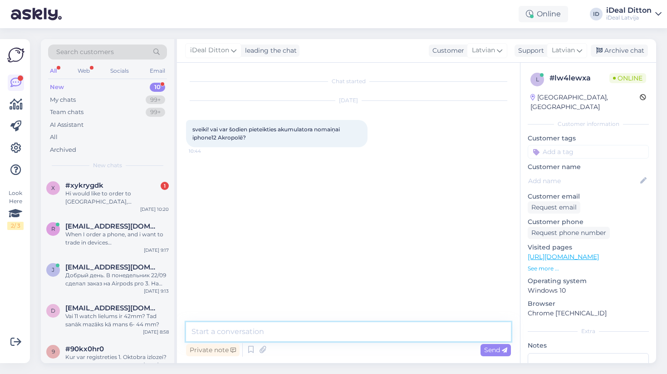
paste textarea "Labdien! Lūdzu, sazinieties ar servisu pa tālruni un uzdodiet savus jautājumus."
paste textarea "[URL][DOMAIN_NAME]"
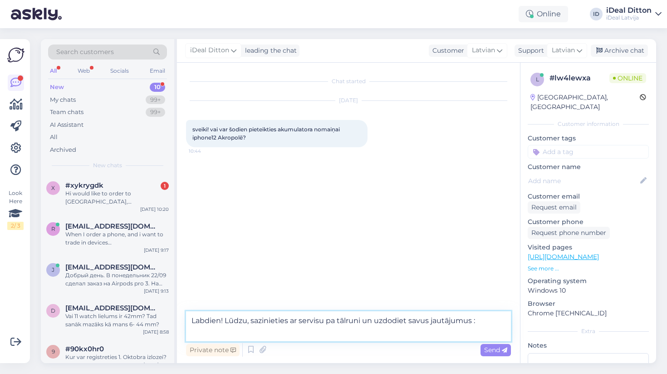
type textarea "Labdien! Lūdzu, sazinieties ar servisu pa tālruni un uzdodiet savus jautājumus …"
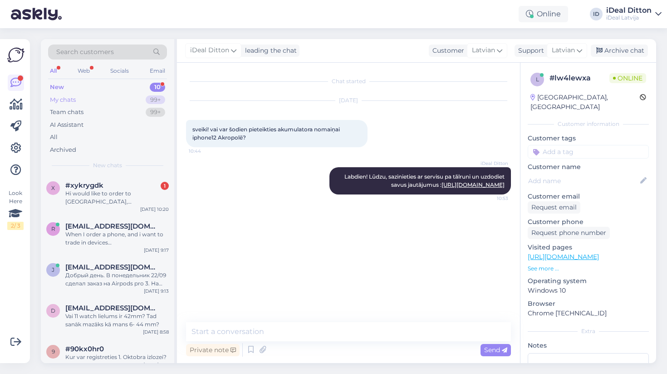
click at [73, 99] on div "My chats" at bounding box center [63, 99] width 26 height 9
